Goal: Information Seeking & Learning: Learn about a topic

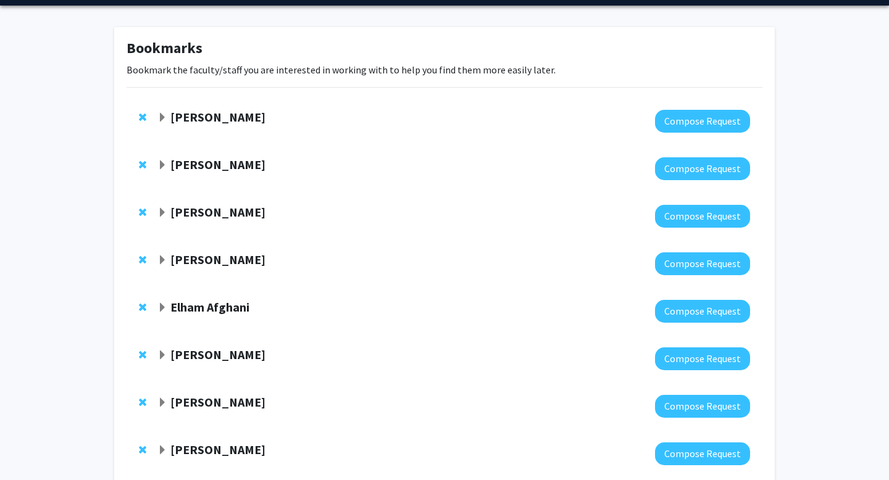
scroll to position [47, 0]
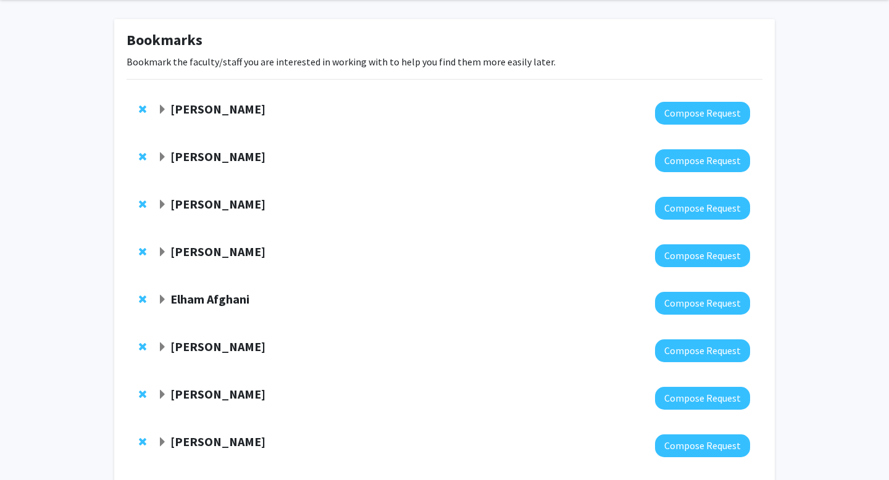
click at [197, 207] on strong "[PERSON_NAME]" at bounding box center [217, 203] width 95 height 15
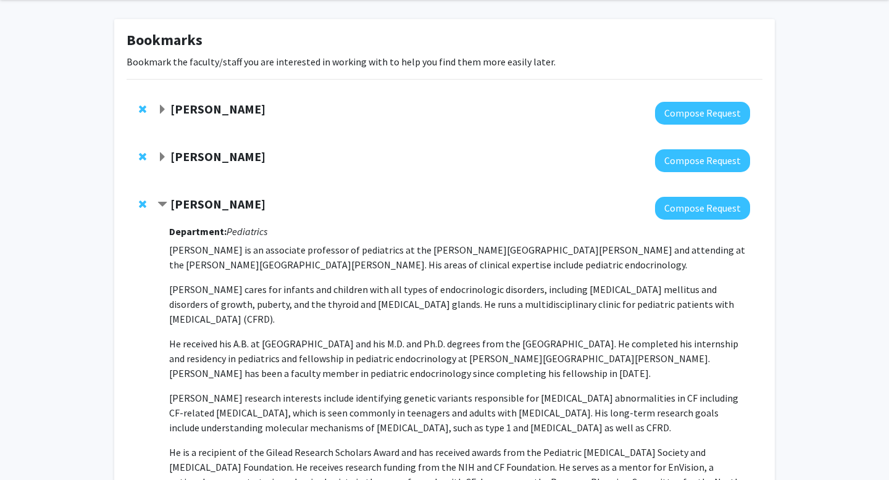
click at [197, 207] on strong "[PERSON_NAME]" at bounding box center [217, 203] width 95 height 15
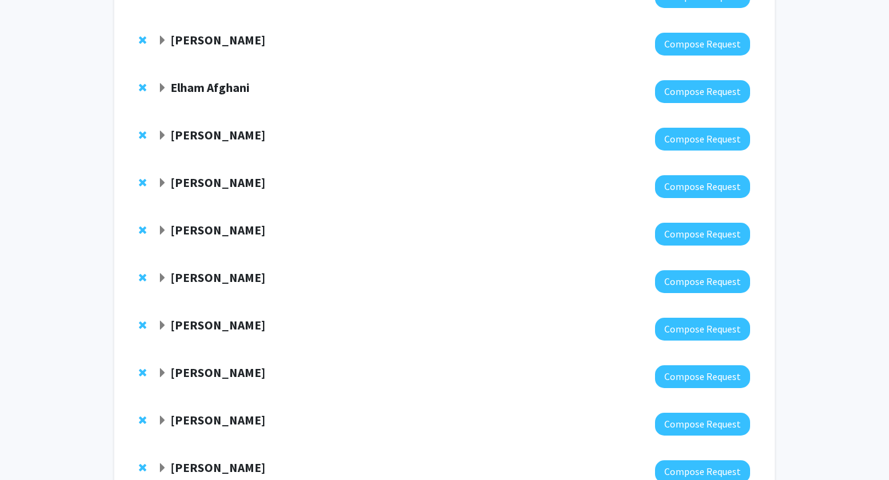
scroll to position [260, 0]
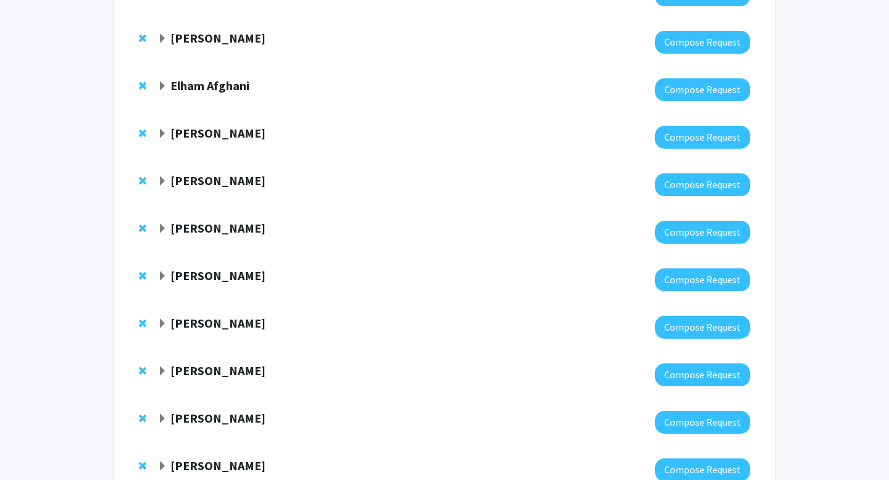
click at [254, 177] on strong "[PERSON_NAME]" at bounding box center [217, 180] width 95 height 15
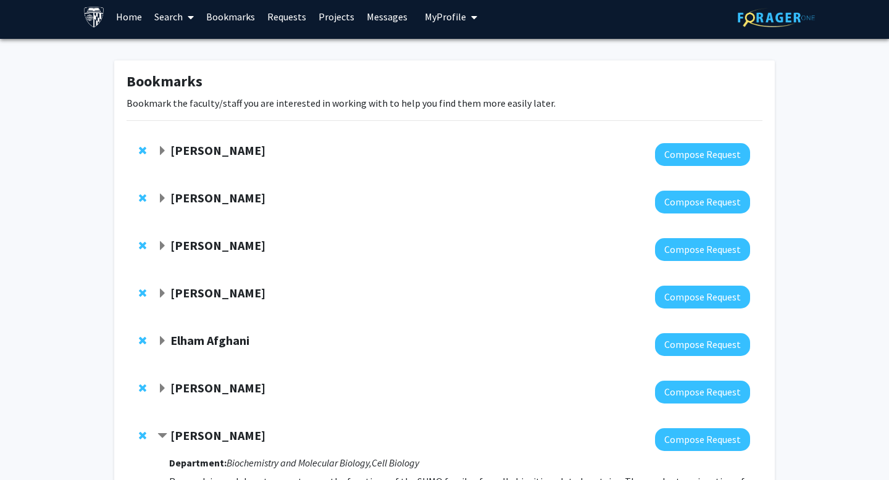
scroll to position [0, 0]
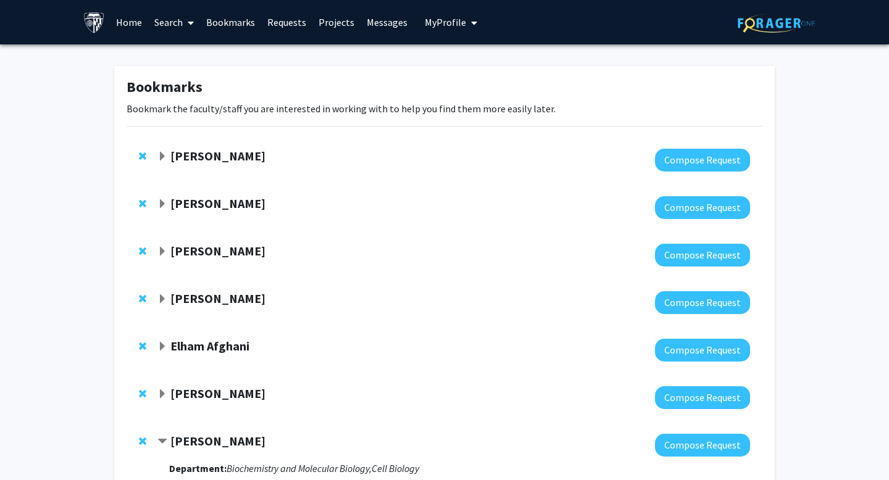
click at [166, 23] on link "Search" at bounding box center [174, 22] width 52 height 43
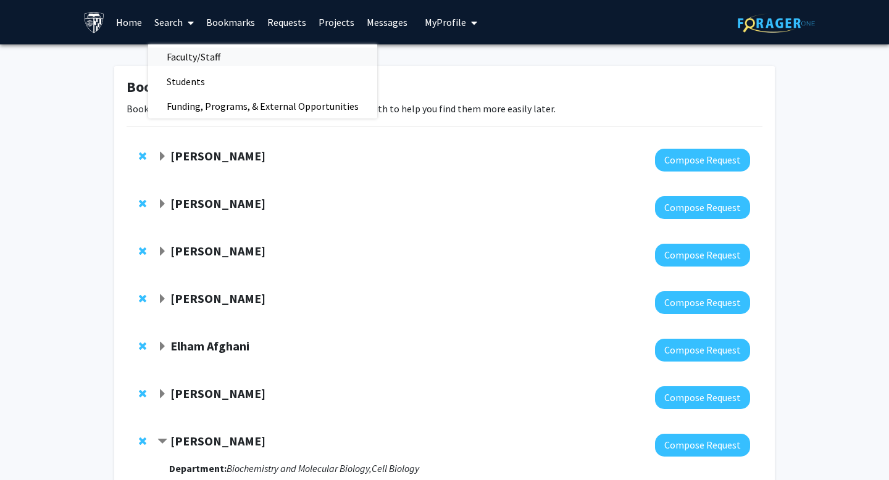
click at [181, 53] on span "Faculty/Staff" at bounding box center [193, 56] width 91 height 25
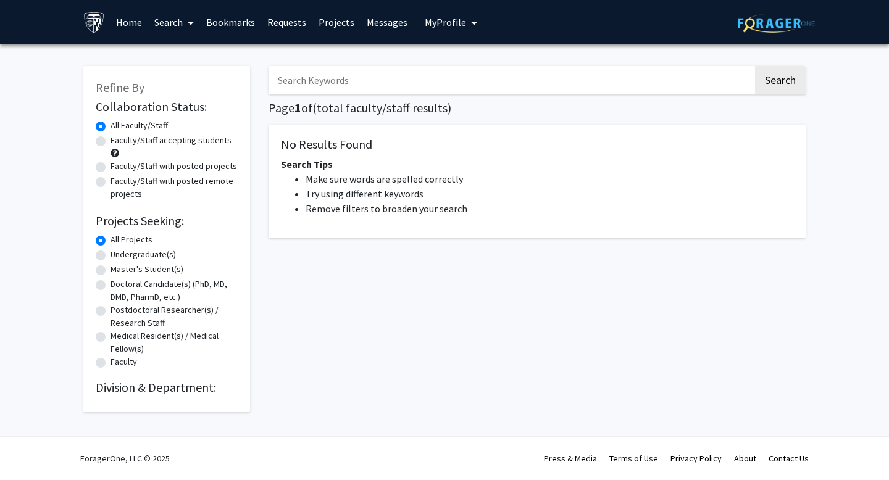
click at [335, 91] on input "Search Keywords" at bounding box center [510, 80] width 484 height 28
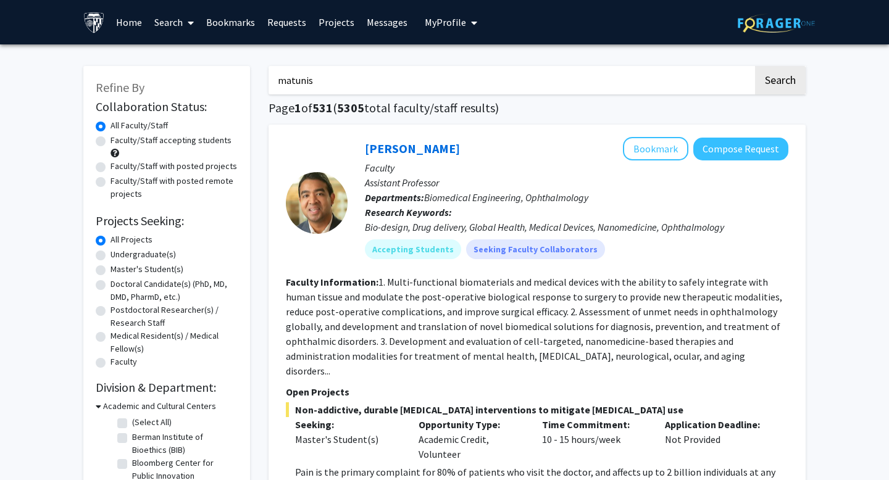
type input "matunis"
click at [755, 66] on button "Search" at bounding box center [780, 80] width 51 height 28
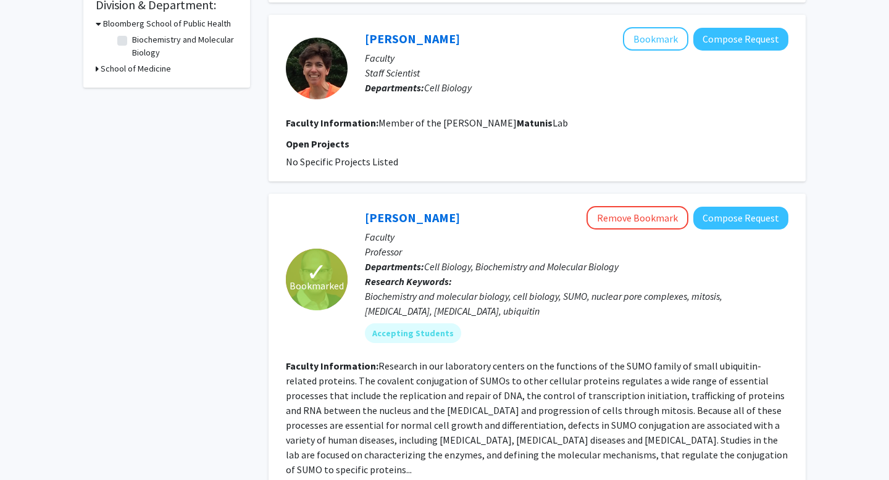
scroll to position [435, 0]
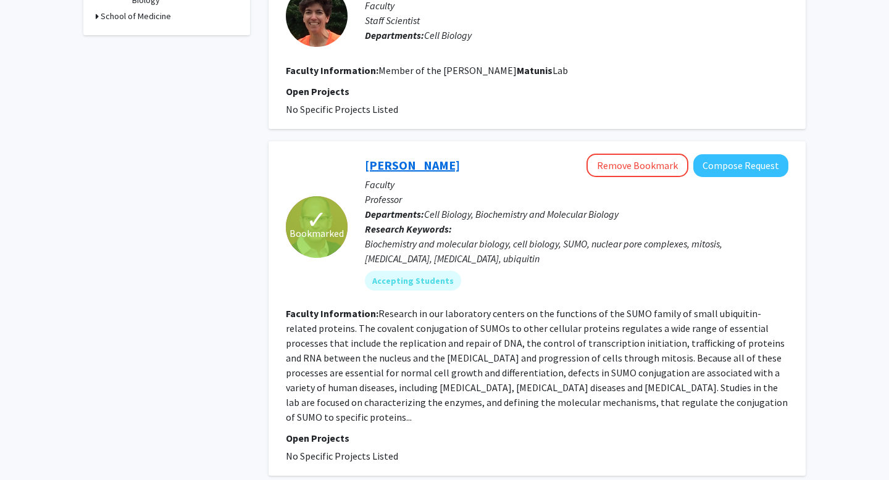
click at [414, 168] on link "[PERSON_NAME]" at bounding box center [412, 164] width 95 height 15
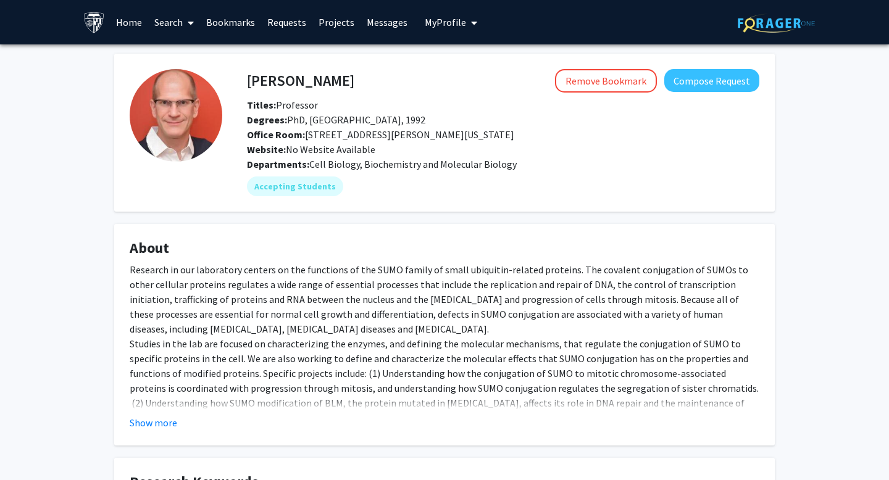
drag, startPoint x: 356, startPoint y: 78, endPoint x: 246, endPoint y: 83, distance: 110.6
click at [245, 82] on div "[PERSON_NAME] Remove Bookmark Compose Request" at bounding box center [503, 80] width 531 height 23
click at [253, 81] on h4 "[PERSON_NAME]" at bounding box center [300, 80] width 107 height 23
drag, startPoint x: 248, startPoint y: 79, endPoint x: 373, endPoint y: 82, distance: 125.3
click at [373, 82] on div "[PERSON_NAME] Remove Bookmark Compose Request" at bounding box center [503, 80] width 531 height 23
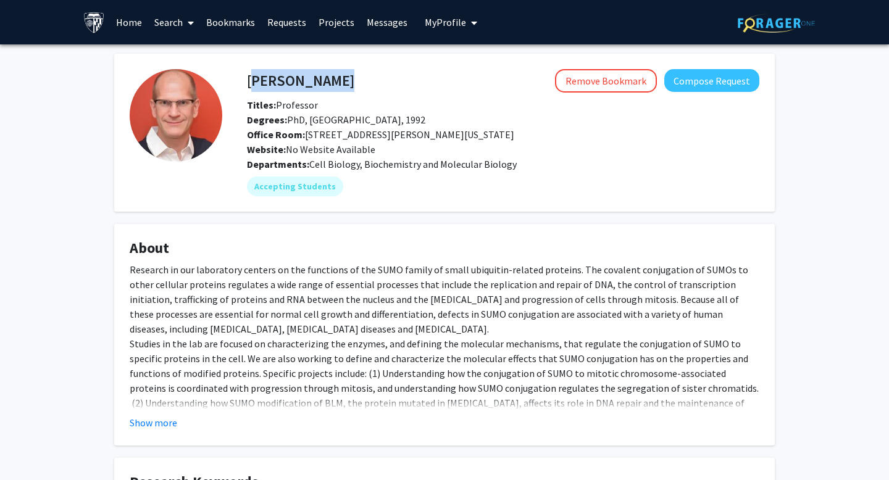
copy h4 "[PERSON_NAME]"
click at [669, 202] on fg-card "[PERSON_NAME] Remove Bookmark Compose Request Titles: Professor Degrees: PhD, […" at bounding box center [444, 133] width 660 height 158
click at [151, 422] on button "Show more" at bounding box center [154, 422] width 48 height 15
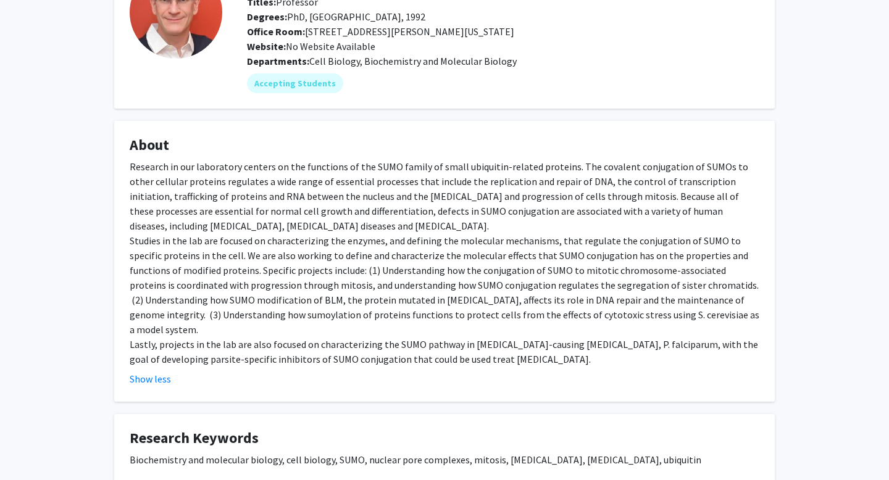
scroll to position [99, 0]
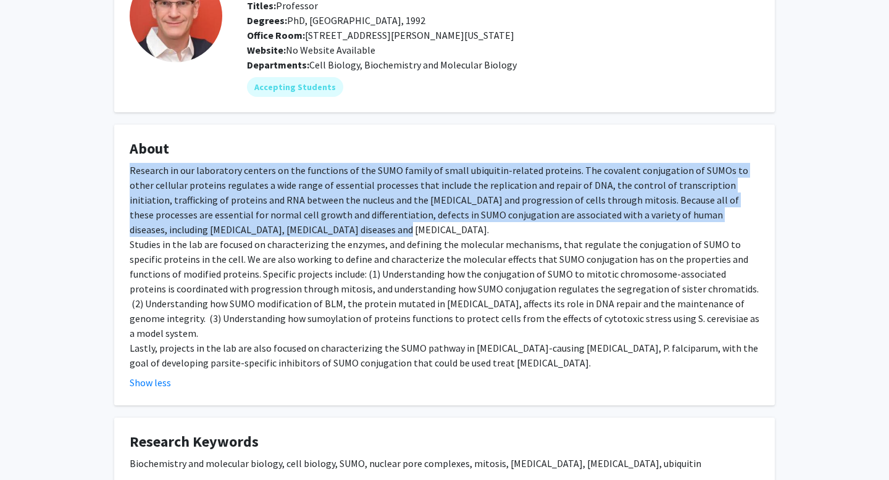
drag, startPoint x: 120, startPoint y: 170, endPoint x: 426, endPoint y: 224, distance: 311.4
click at [426, 224] on fg-card "About Research in our laboratory centers on the functions of the SUMO family of…" at bounding box center [444, 265] width 660 height 281
click at [389, 230] on div "Research in our laboratory centers on the functions of the SUMO family of small…" at bounding box center [445, 266] width 630 height 207
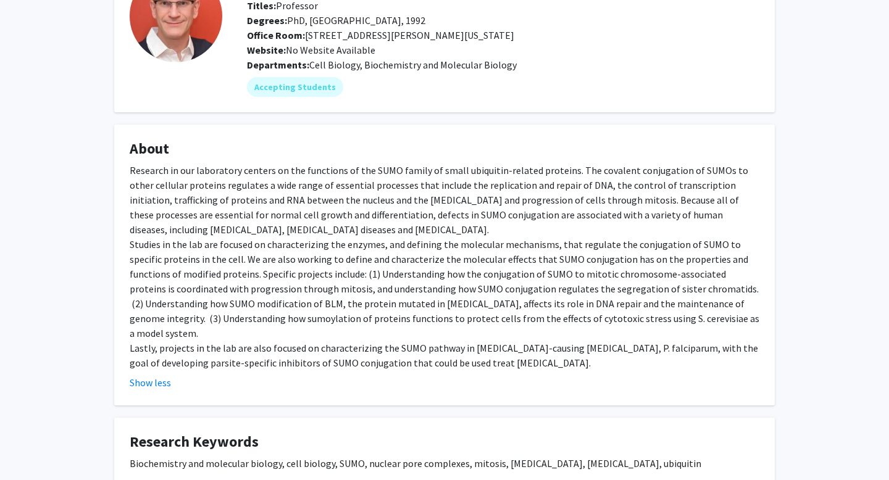
drag, startPoint x: 318, startPoint y: 229, endPoint x: 309, endPoint y: 231, distance: 9.6
click at [309, 231] on div "Research in our laboratory centers on the functions of the SUMO family of small…" at bounding box center [445, 266] width 630 height 207
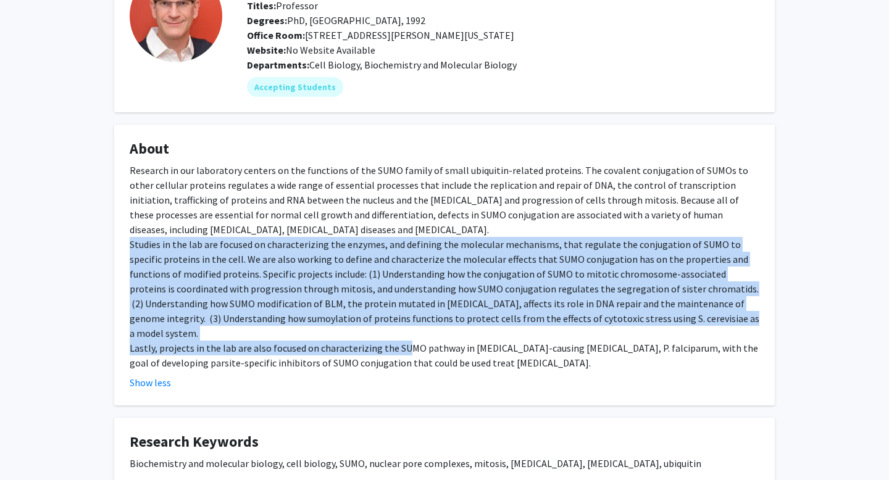
drag, startPoint x: 127, startPoint y: 246, endPoint x: 399, endPoint y: 326, distance: 283.9
click at [399, 326] on fg-card "About Research in our laboratory centers on the functions of the SUMO family of…" at bounding box center [444, 265] width 660 height 281
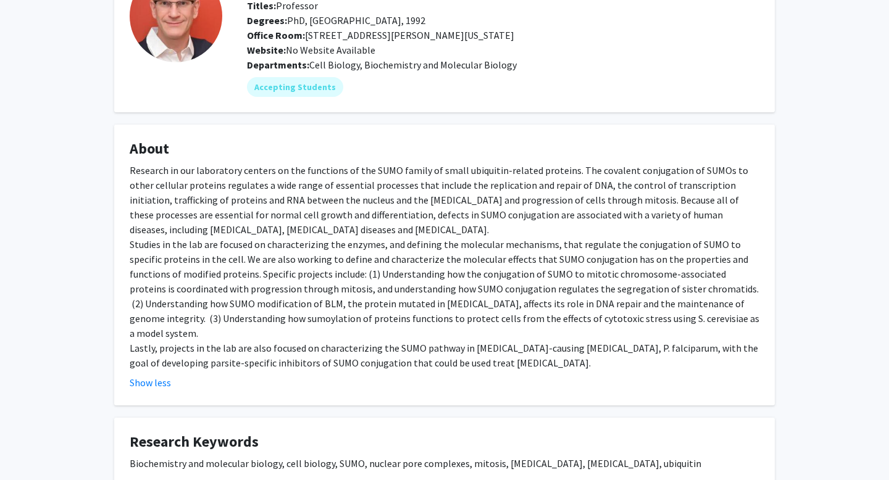
click at [462, 349] on div "Research in our laboratory centers on the functions of the SUMO family of small…" at bounding box center [445, 266] width 630 height 207
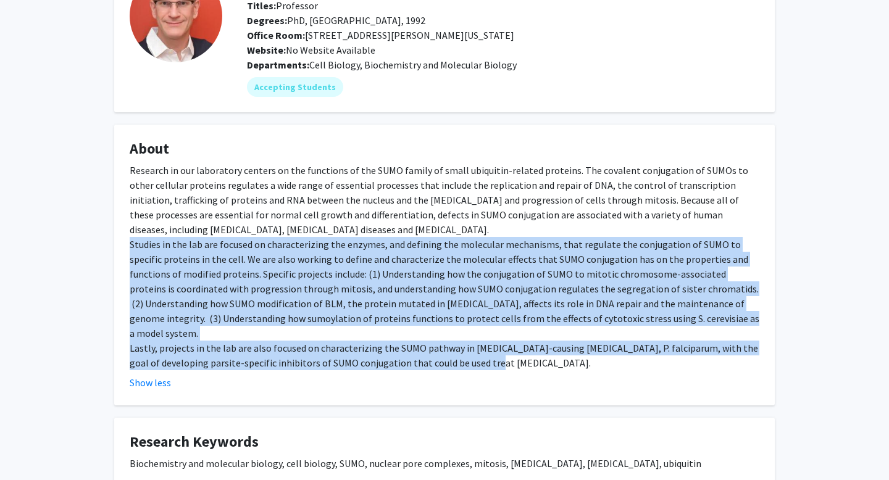
drag, startPoint x: 131, startPoint y: 243, endPoint x: 552, endPoint y: 339, distance: 431.2
click at [552, 339] on div "Research in our laboratory centers on the functions of the SUMO family of small…" at bounding box center [445, 266] width 630 height 207
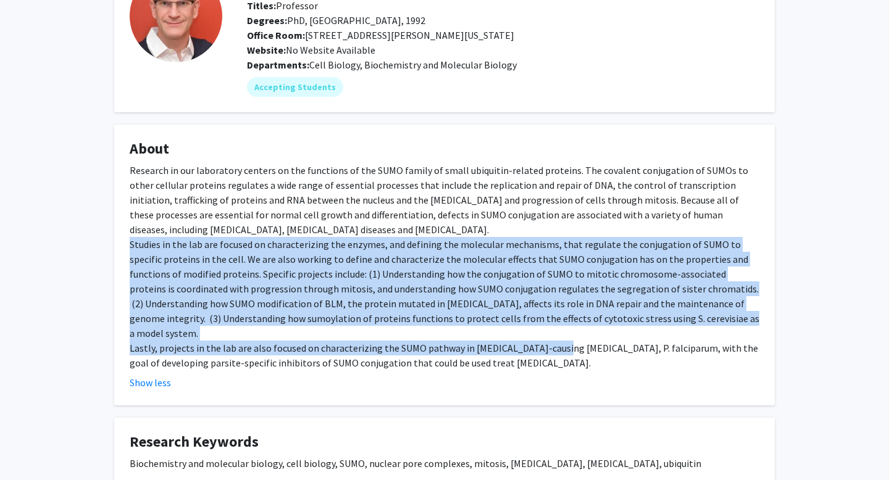
click at [552, 339] on div "Research in our laboratory centers on the functions of the SUMO family of small…" at bounding box center [445, 266] width 630 height 207
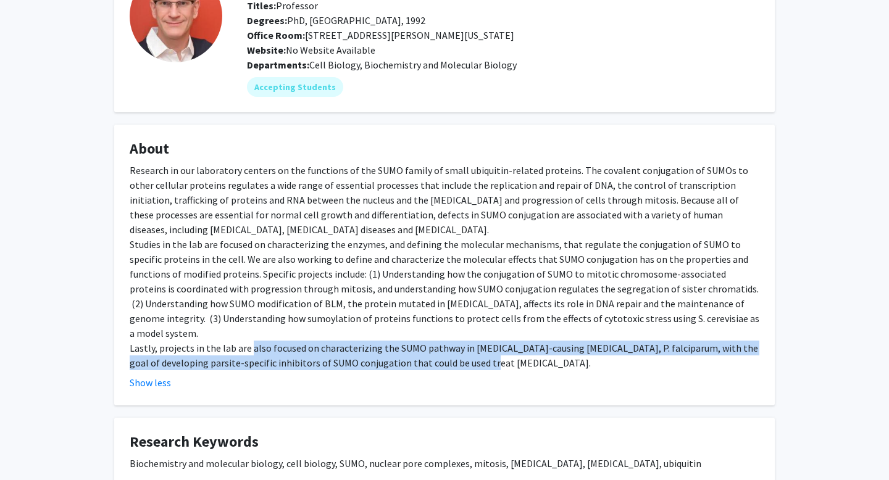
drag, startPoint x: 249, startPoint y: 334, endPoint x: 460, endPoint y: 347, distance: 211.5
click at [460, 347] on div "Research in our laboratory centers on the functions of the SUMO family of small…" at bounding box center [445, 266] width 630 height 207
copy div "also focused on characterizing the SUMO pathway in [MEDICAL_DATA]-causing [MEDI…"
